Goal: Task Accomplishment & Management: Manage account settings

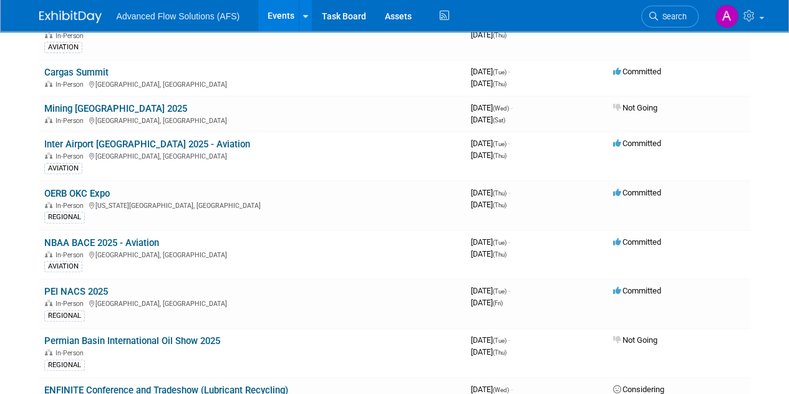
scroll to position [157, 0]
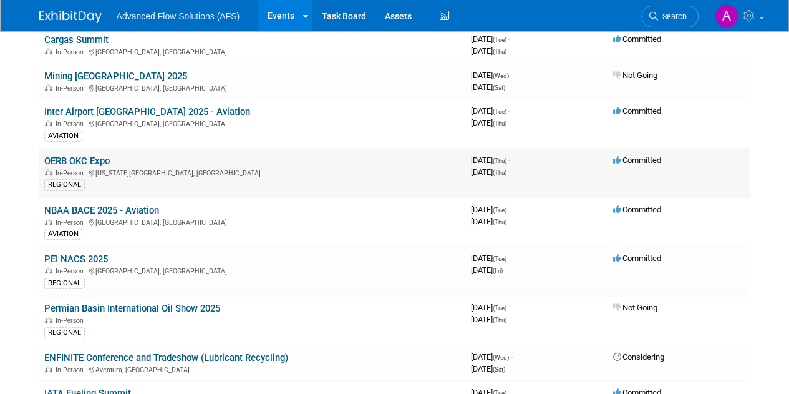
click at [93, 152] on td "OERB OKC Expo In-Person [US_STATE][GEOGRAPHIC_DATA], [GEOGRAPHIC_DATA] REGIONAL" at bounding box center [252, 172] width 427 height 49
click at [87, 158] on link "OERB OKC Expo" at bounding box center [76, 160] width 65 height 11
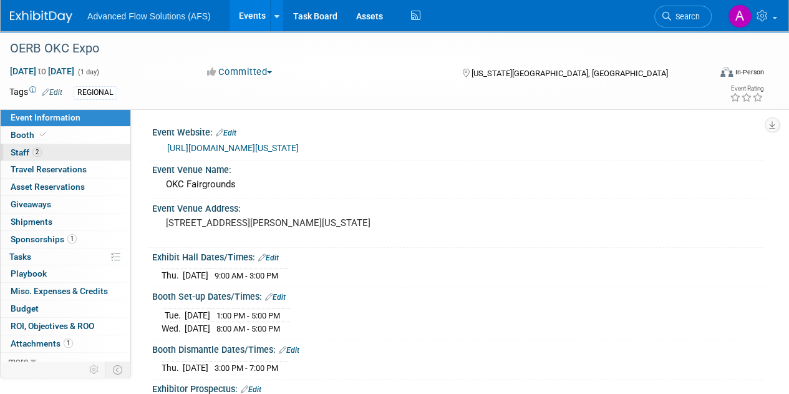
click at [72, 153] on link "2 Staff 2" at bounding box center [66, 152] width 130 height 17
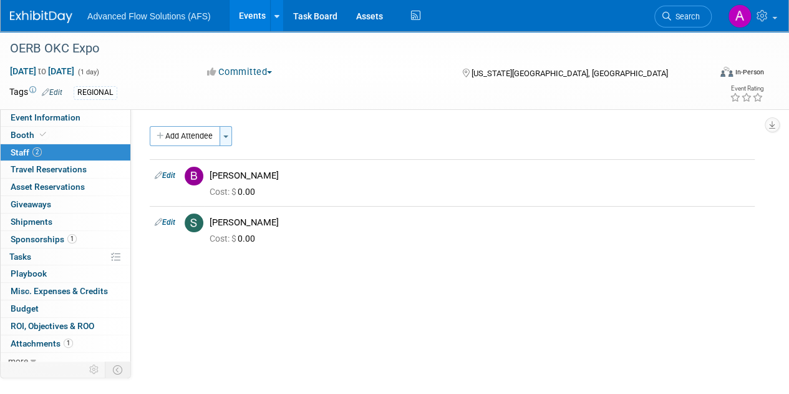
click at [222, 134] on button "Toggle Dropdown" at bounding box center [226, 136] width 12 height 20
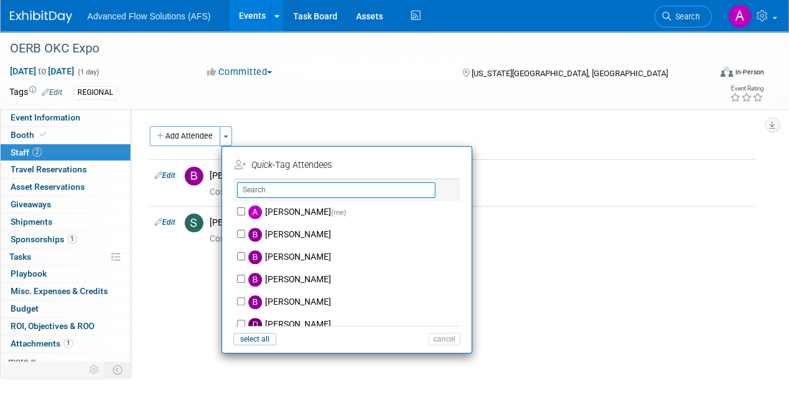
click at [251, 188] on input "text" at bounding box center [336, 190] width 198 height 16
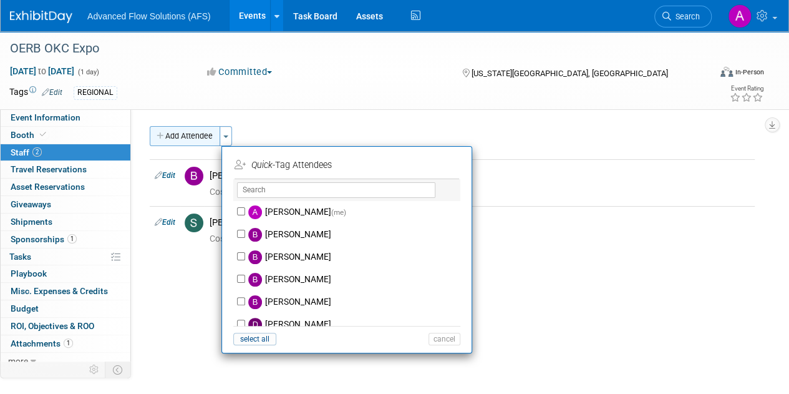
click at [172, 142] on button "Add Attendee" at bounding box center [185, 136] width 70 height 20
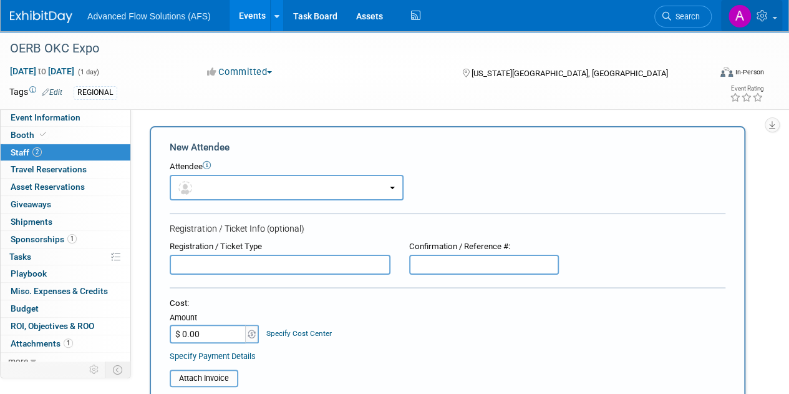
click at [765, 13] on icon at bounding box center [763, 15] width 14 height 11
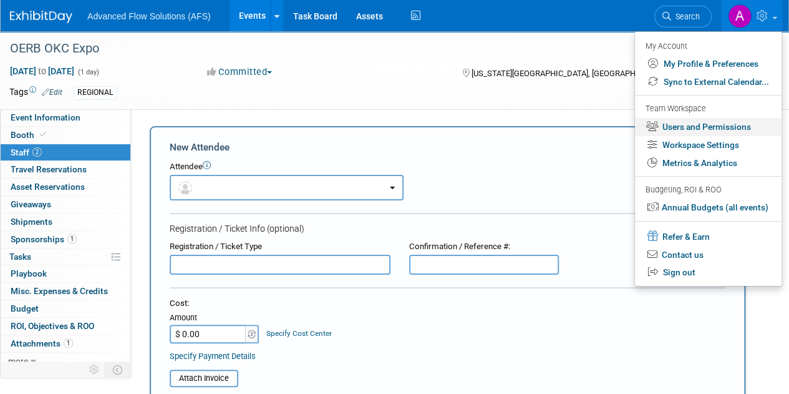
click at [677, 131] on link "Users and Permissions" at bounding box center [708, 127] width 147 height 18
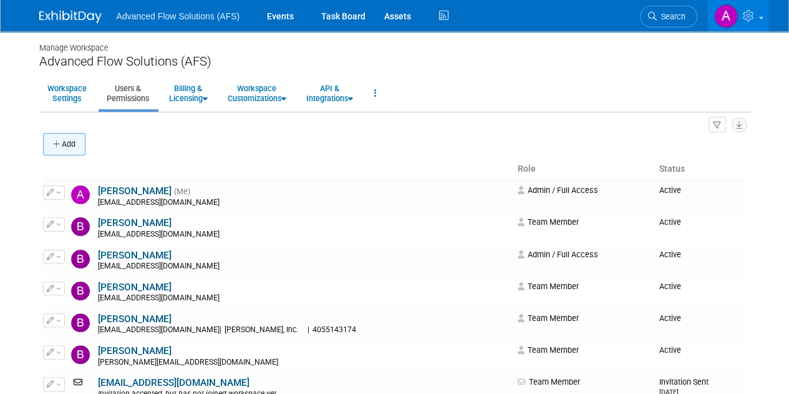
click at [72, 142] on button "Add" at bounding box center [64, 144] width 42 height 22
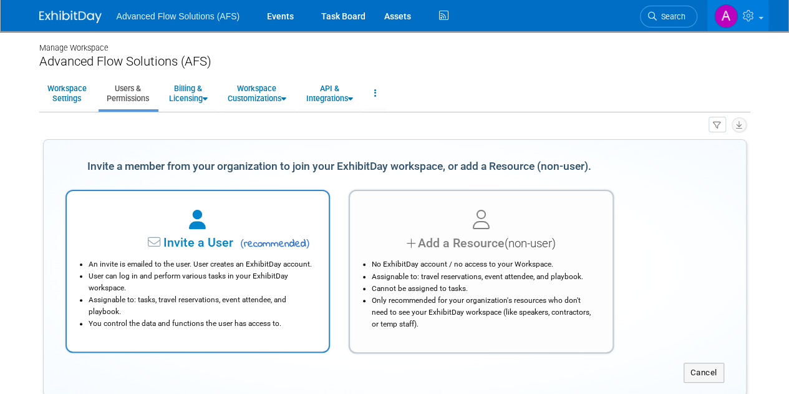
click at [197, 238] on span "Invite a User" at bounding box center [159, 242] width 148 height 14
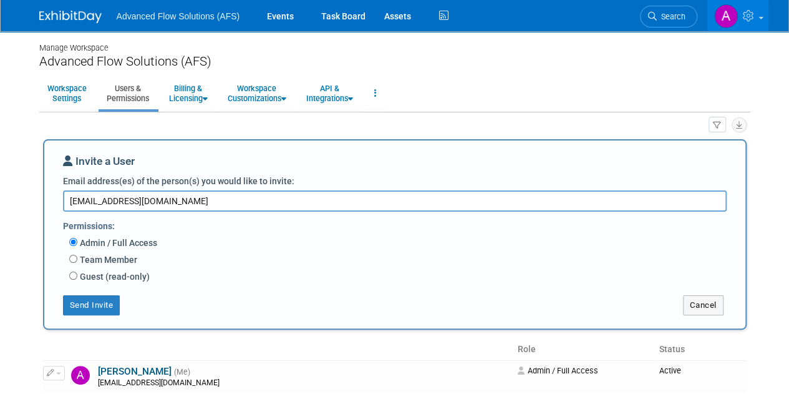
type textarea "rspangler@idexcorp.com"
click at [81, 254] on label "Team Member" at bounding box center [107, 259] width 60 height 12
click at [77, 254] on input "Team Member" at bounding box center [73, 258] width 8 height 8
radio input "true"
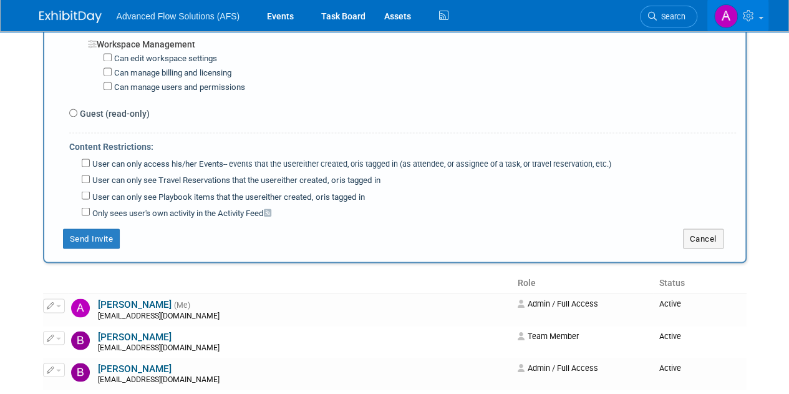
scroll to position [998, 0]
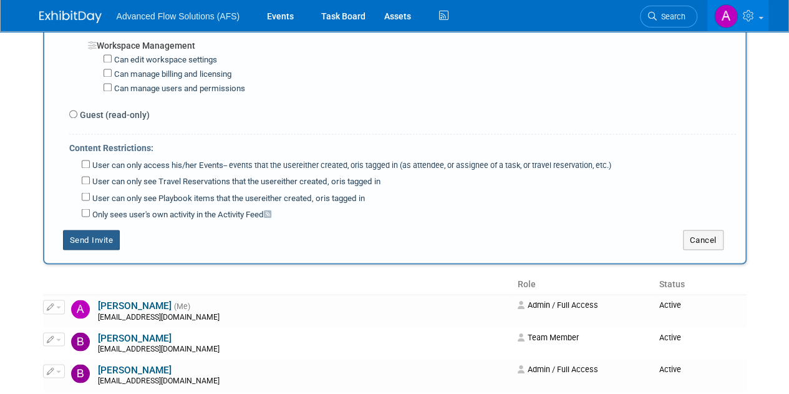
click at [97, 230] on button "Send Invite" at bounding box center [91, 240] width 57 height 20
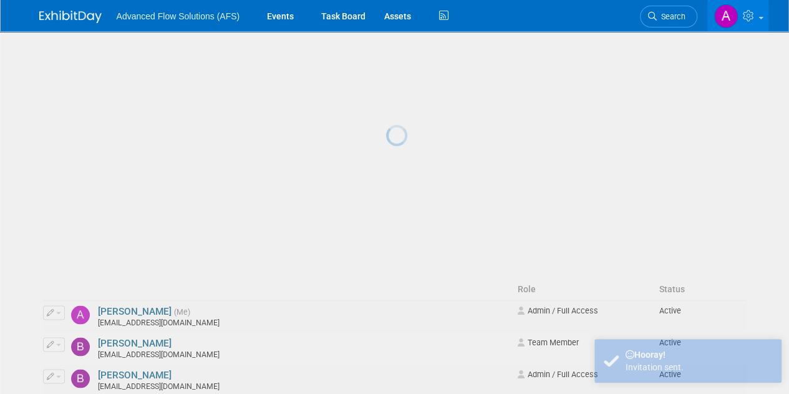
scroll to position [0, 0]
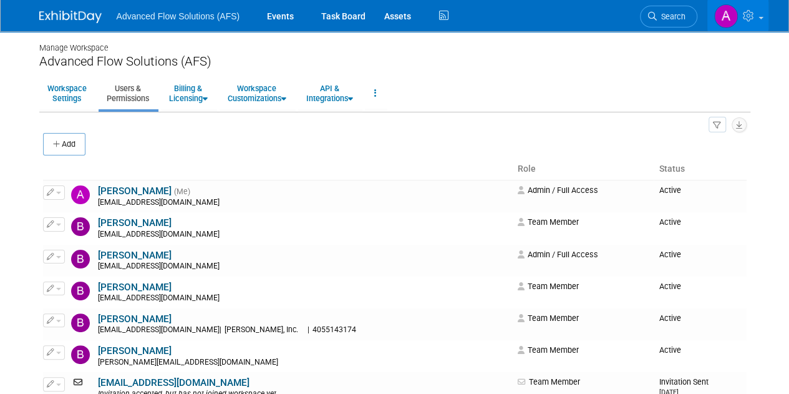
click at [158, 21] on ul "Advanced Flow Solutions (AFS) Events Task Board Assets Activity Feed" at bounding box center [285, 15] width 336 height 31
click at [157, 6] on li "Advanced Flow Solutions (AFS)" at bounding box center [188, 11] width 142 height 18
click at [157, 19] on span "Advanced Flow Solutions (AFS)" at bounding box center [178, 16] width 123 height 10
click at [59, 11] on img at bounding box center [70, 17] width 62 height 12
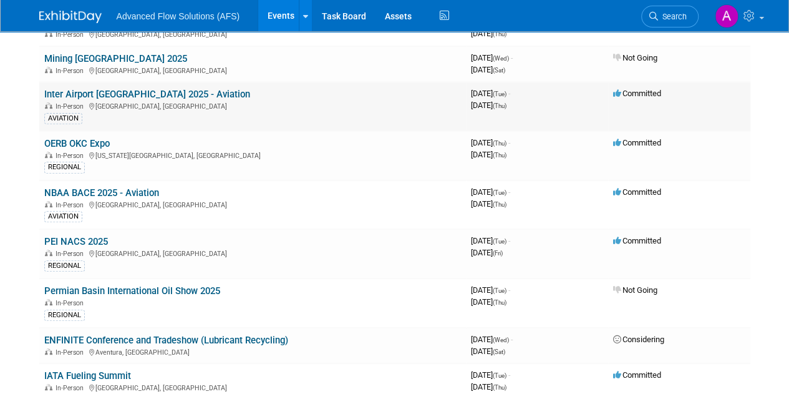
scroll to position [173, 0]
click at [87, 138] on link "OERB OKC Expo" at bounding box center [76, 143] width 65 height 11
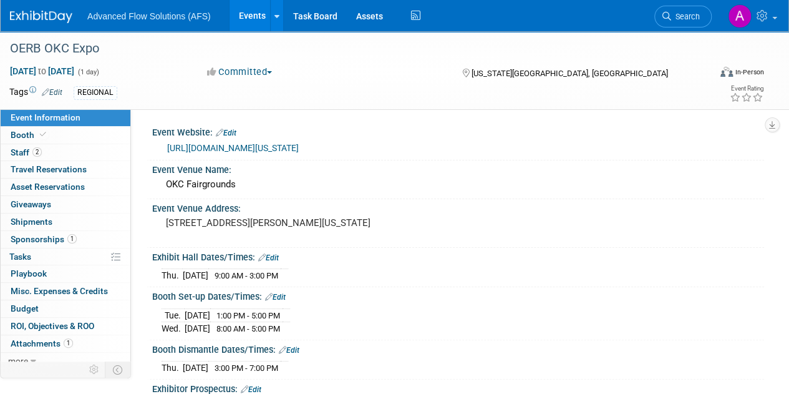
click at [256, 19] on link "Events" at bounding box center [253, 15] width 46 height 31
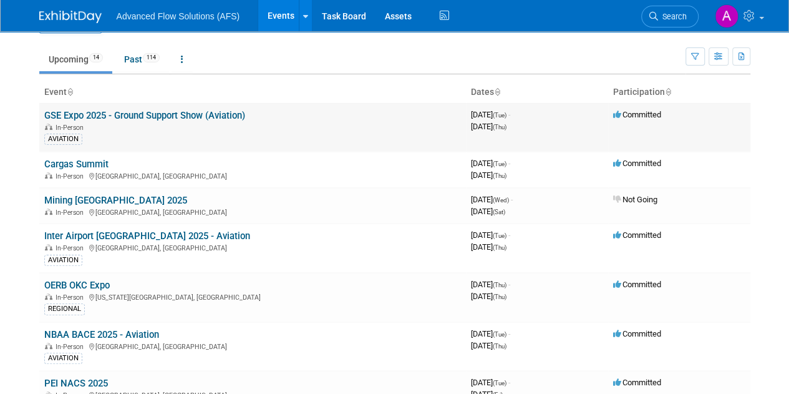
scroll to position [25, 0]
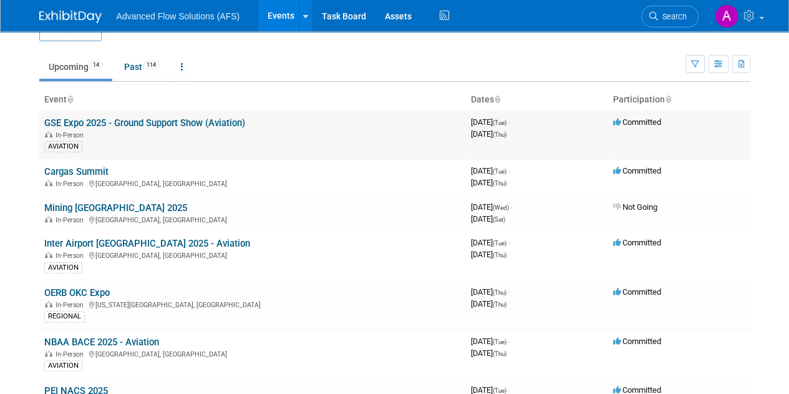
click at [125, 126] on link "GSE Expo 2025 - Ground Support Show (Aviation)" at bounding box center [144, 122] width 201 height 11
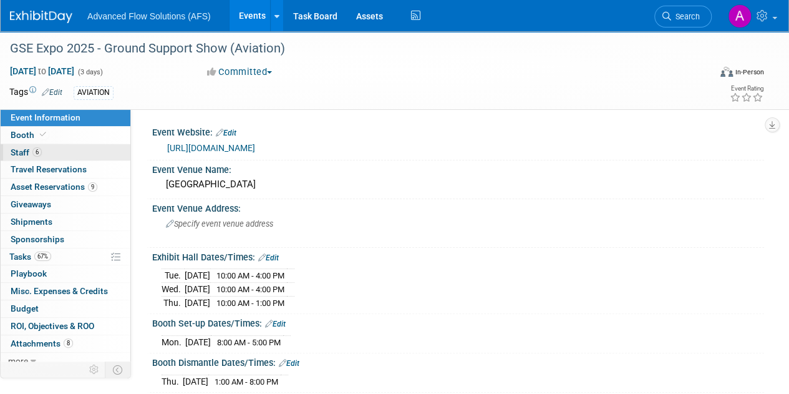
click at [69, 145] on link "6 Staff 6" at bounding box center [66, 152] width 130 height 17
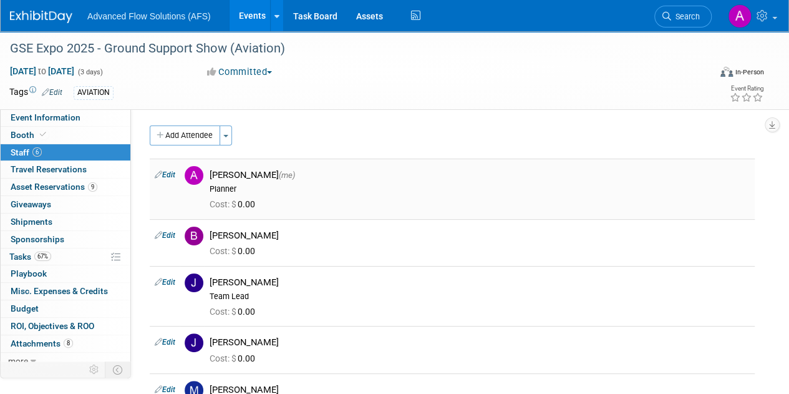
scroll to position [1, 0]
